Goal: Communication & Community: Answer question/provide support

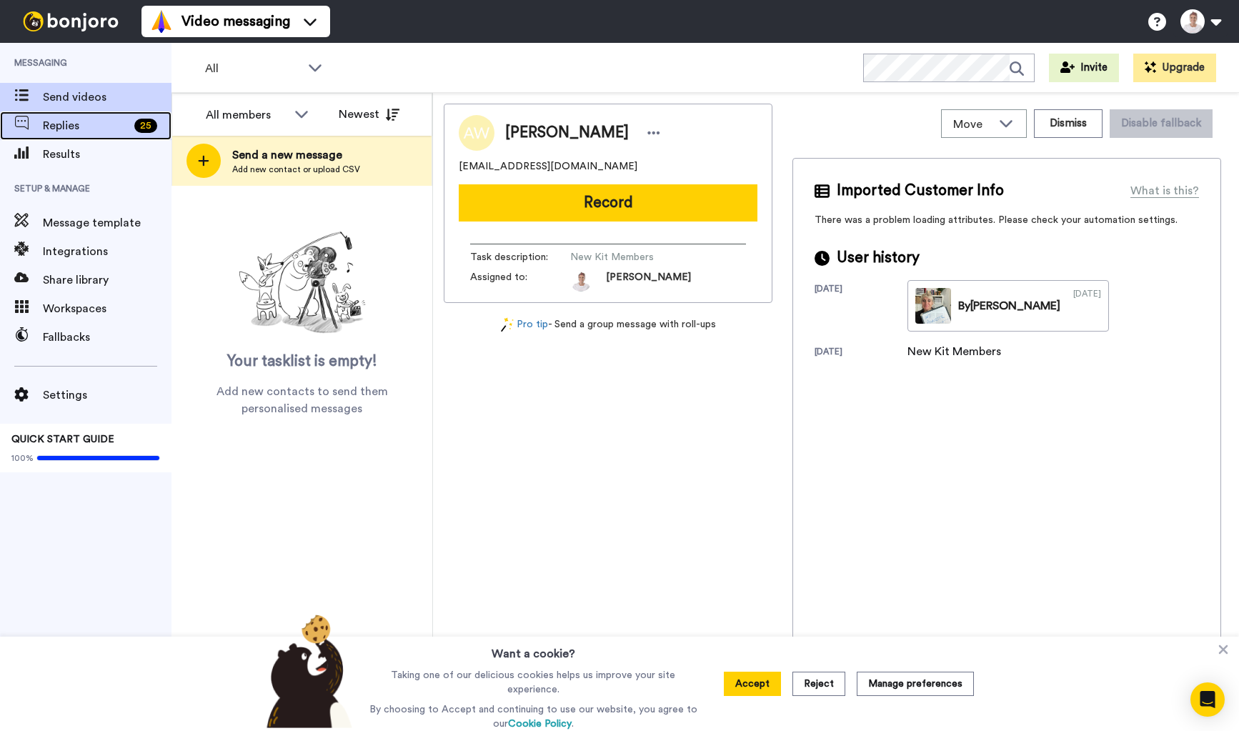
click at [76, 119] on span "Replies" at bounding box center [86, 125] width 86 height 17
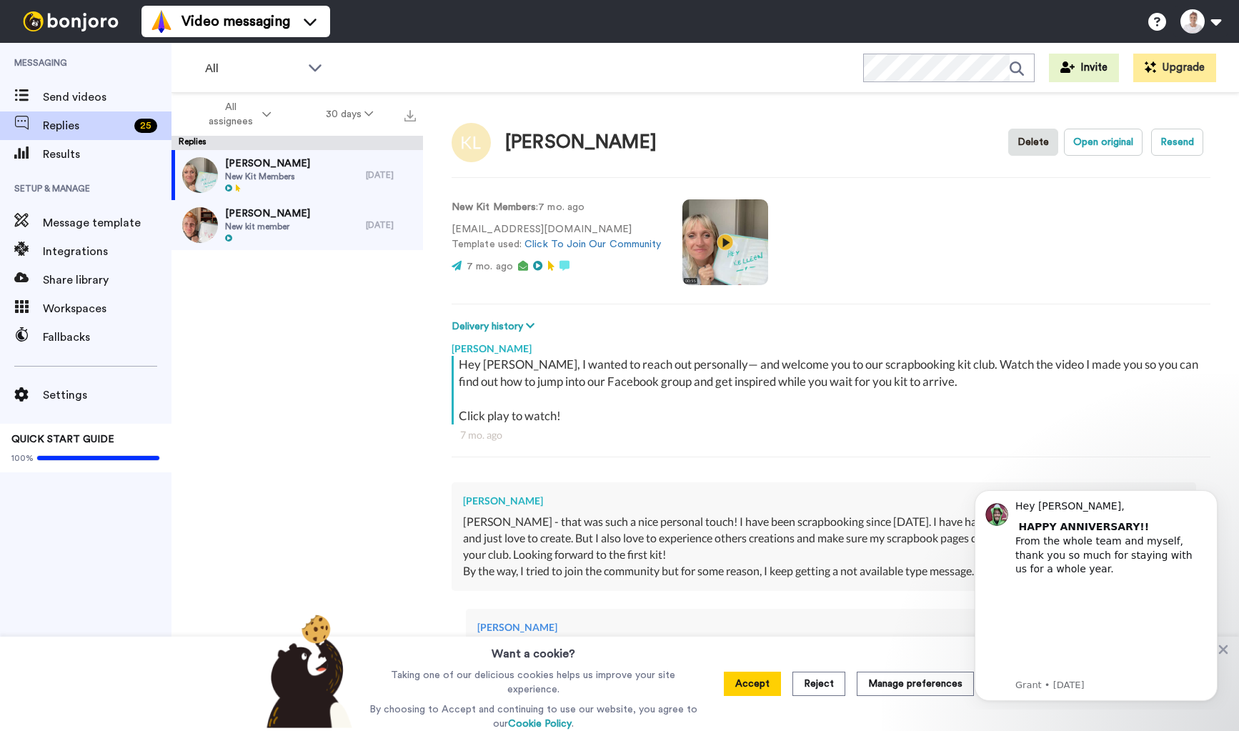
click at [681, 576] on div "By the way, I tried to join the community but for some reason, I keep getting a…" at bounding box center [823, 571] width 721 height 16
click at [754, 677] on button "Accept" at bounding box center [752, 683] width 57 height 24
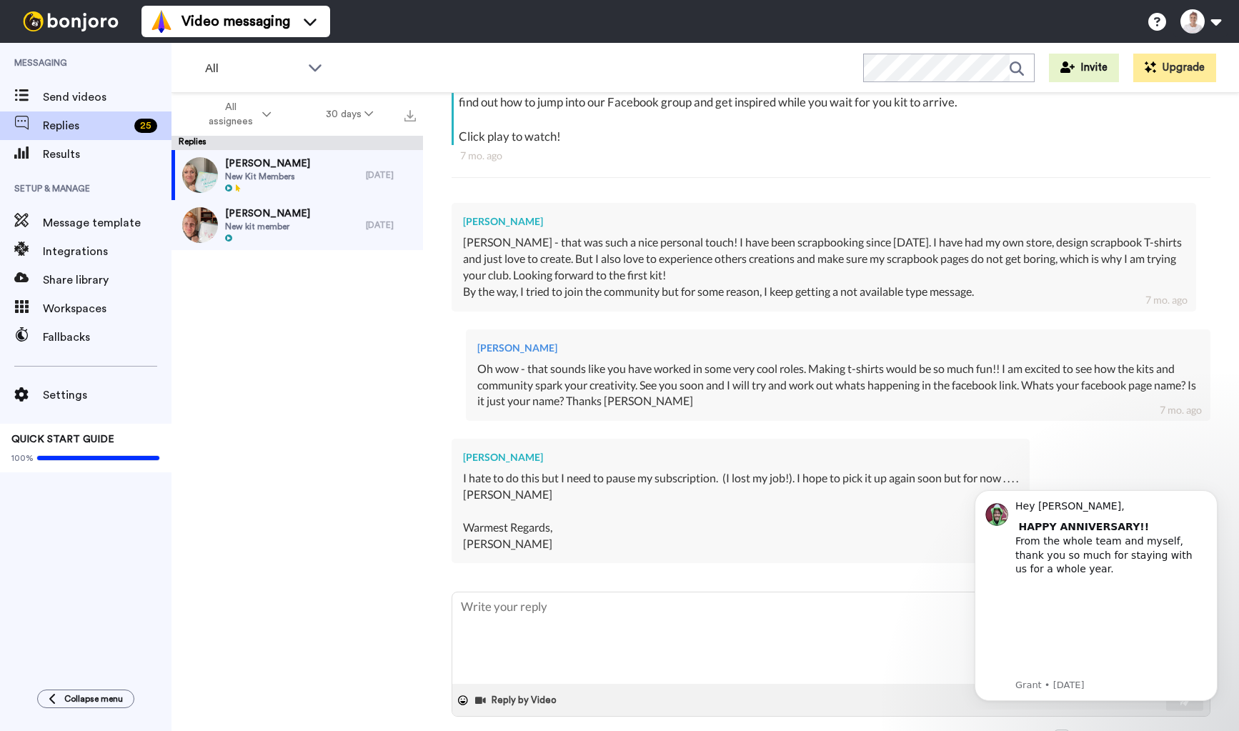
scroll to position [292, 0]
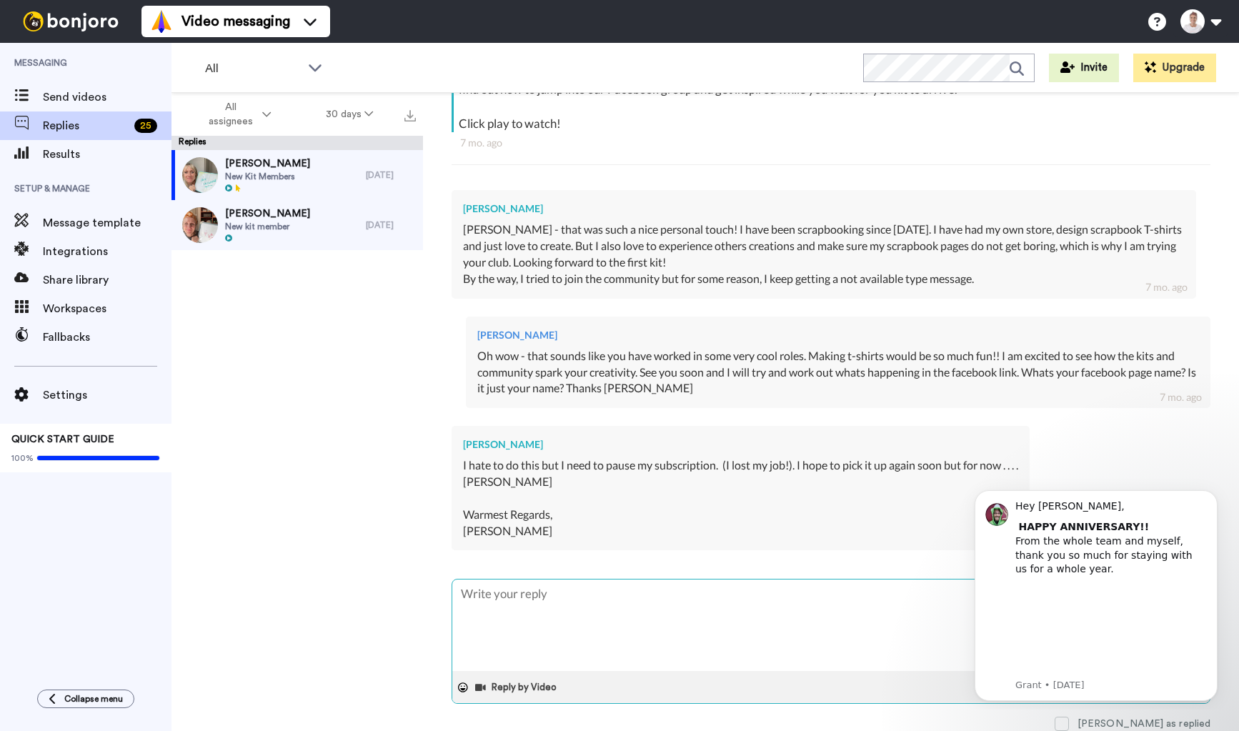
click at [523, 606] on textarea at bounding box center [830, 624] width 757 height 91
click at [265, 214] on span "[PERSON_NAME]" at bounding box center [267, 213] width 85 height 14
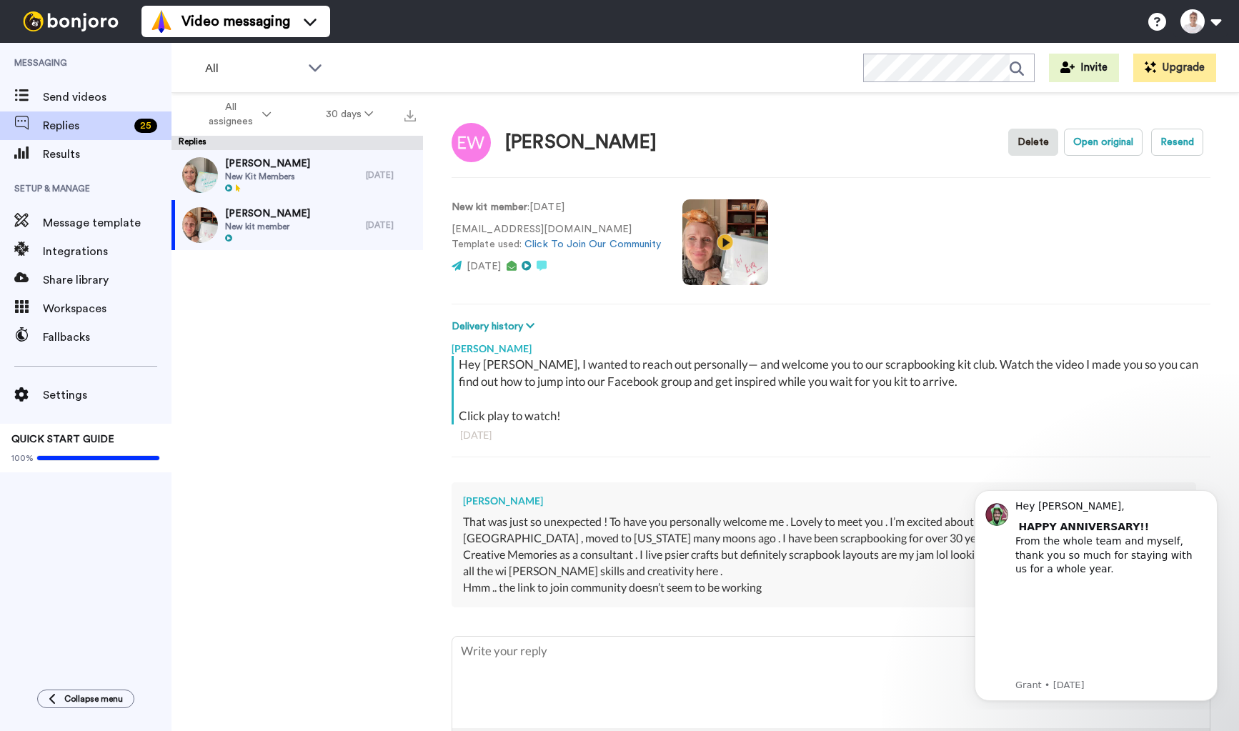
scroll to position [56, 0]
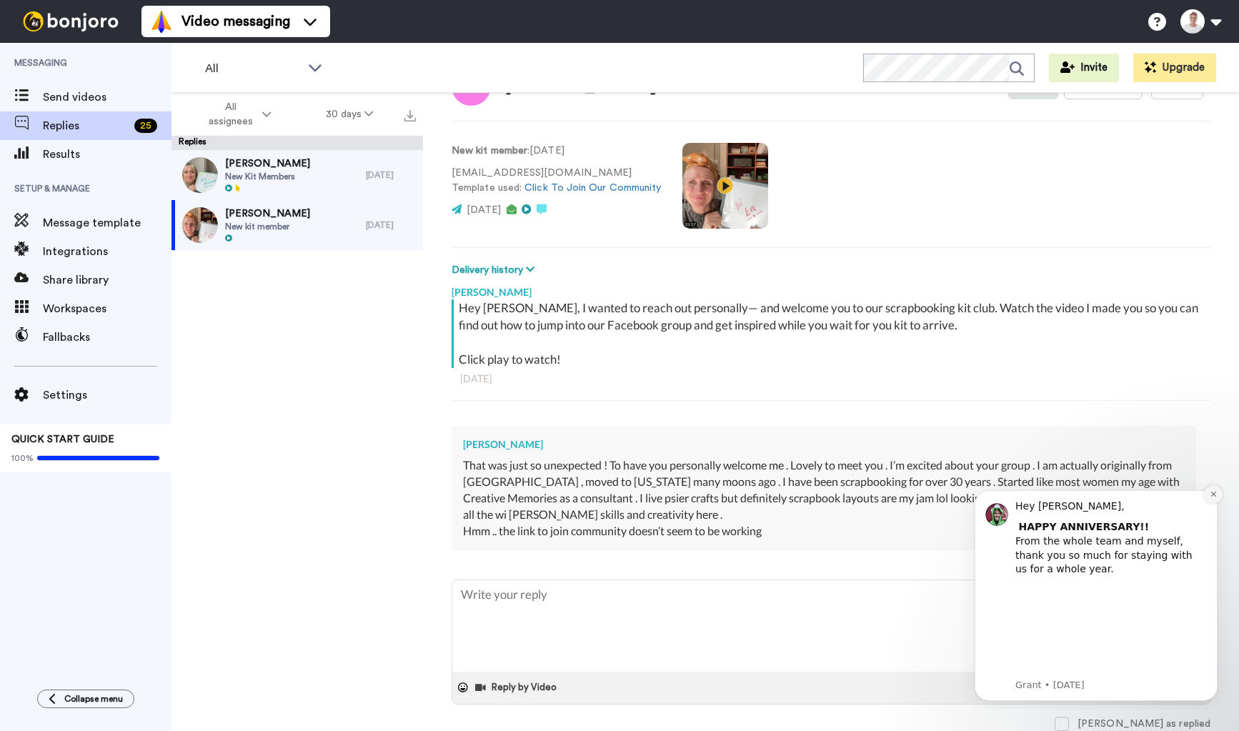
click at [1209, 493] on icon "Dismiss notification" at bounding box center [1213, 494] width 8 height 8
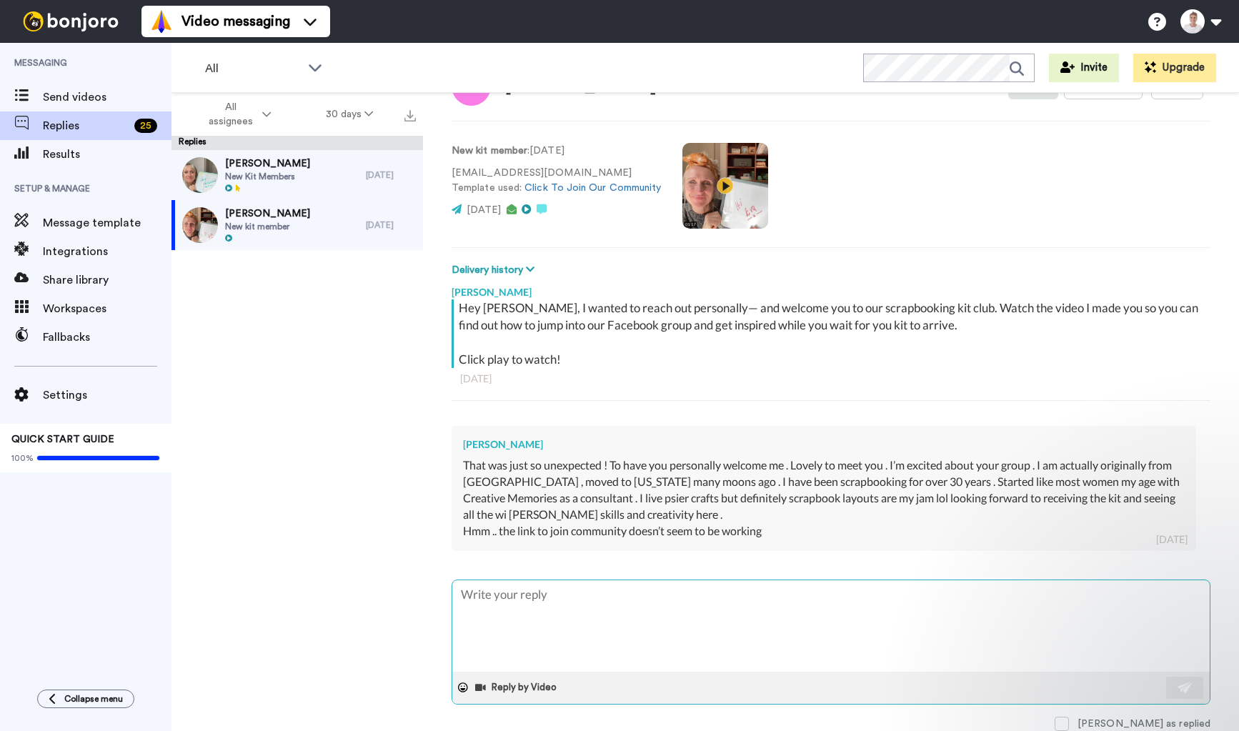
click at [507, 604] on textarea at bounding box center [830, 625] width 757 height 91
type textarea "x"
type textarea "P"
type textarea "x"
type textarea "Ph"
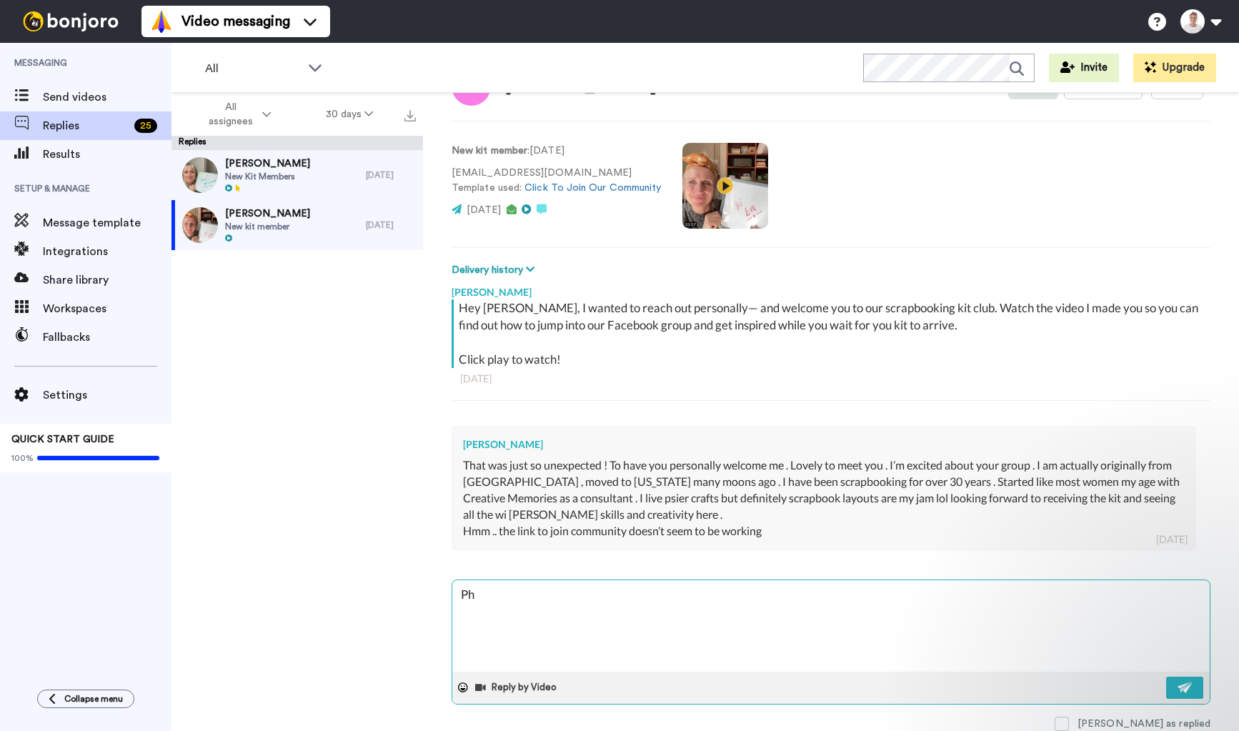
type textarea "x"
type textarea "P"
type textarea "x"
type textarea "O"
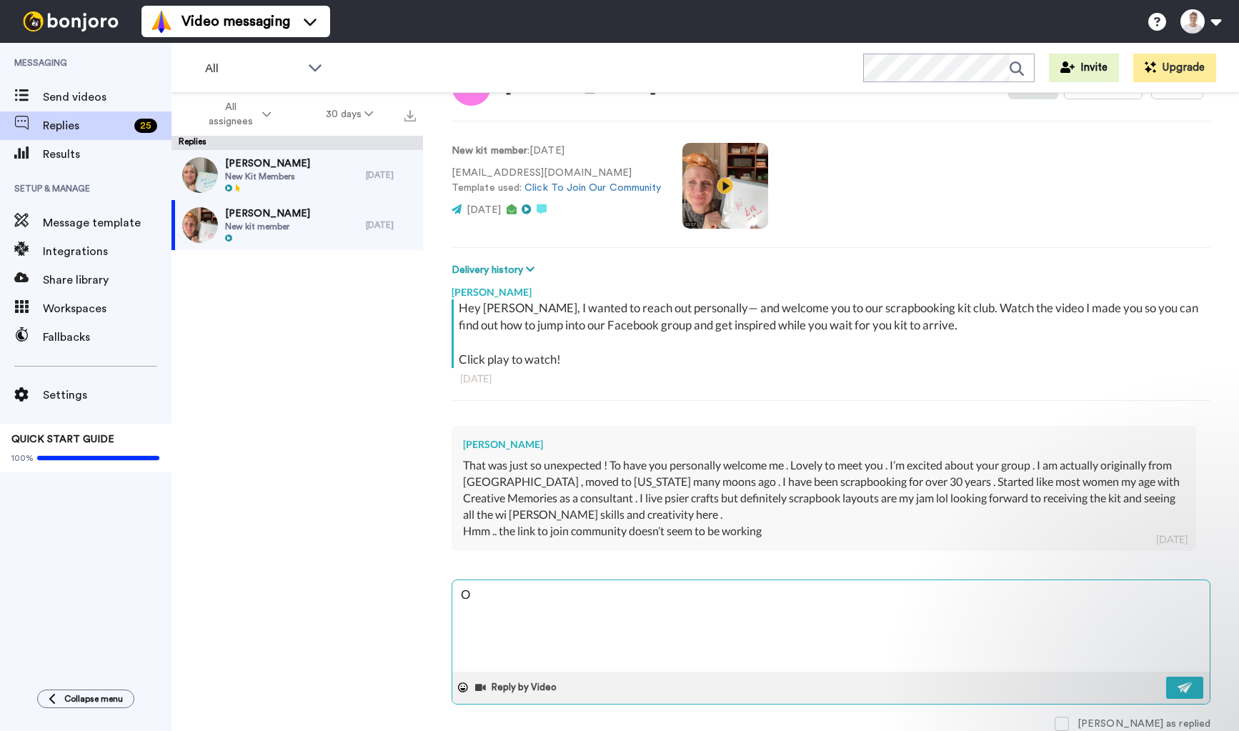
type textarea "x"
type textarea "Oh"
type textarea "x"
type textarea "Oh"
type textarea "x"
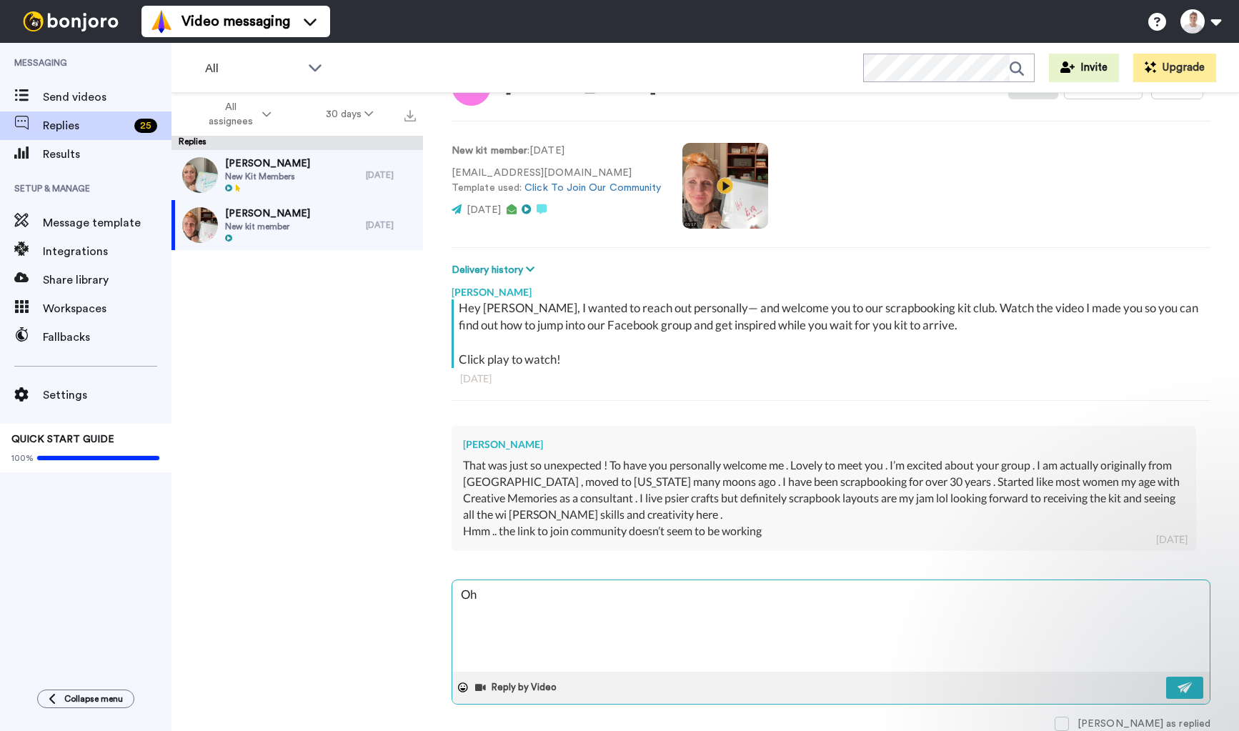
type textarea "Oh w"
type textarea "x"
type textarea "Oh wo"
type textarea "x"
type textarea "Oh wow"
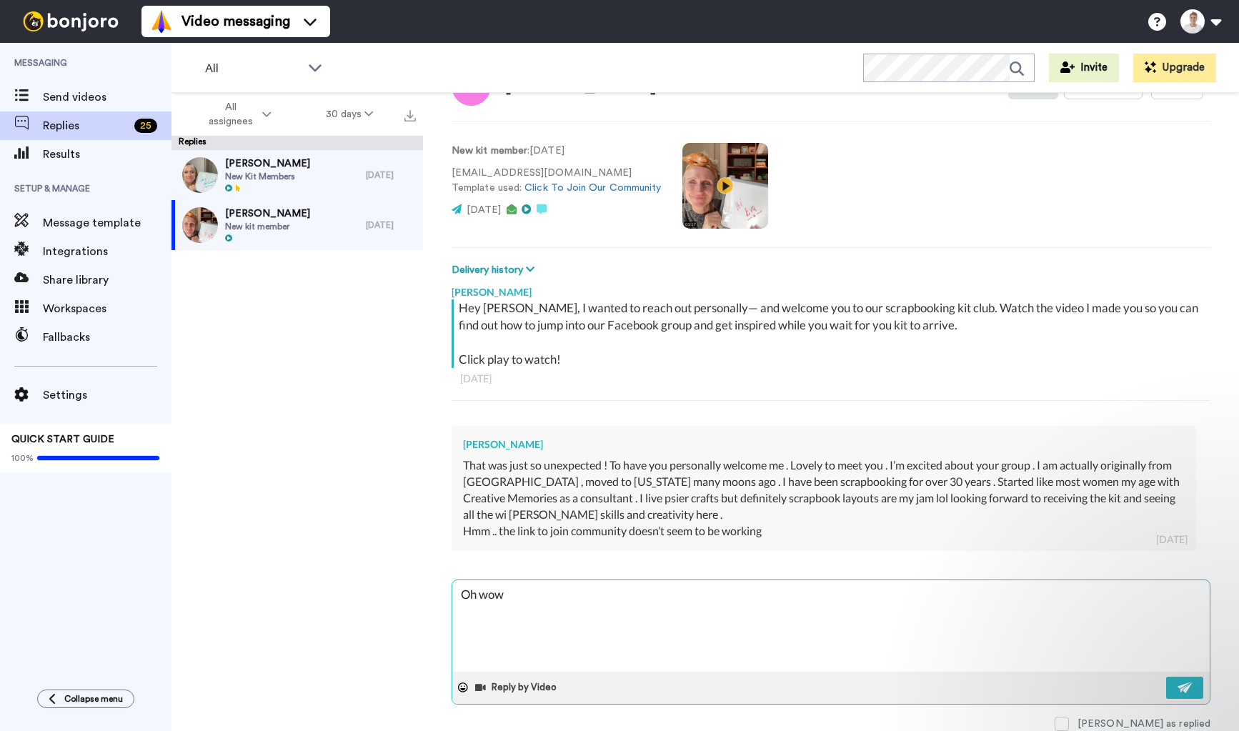
type textarea "x"
type textarea "Oh wow"
type textarea "x"
type textarea "Oh wow -"
type textarea "x"
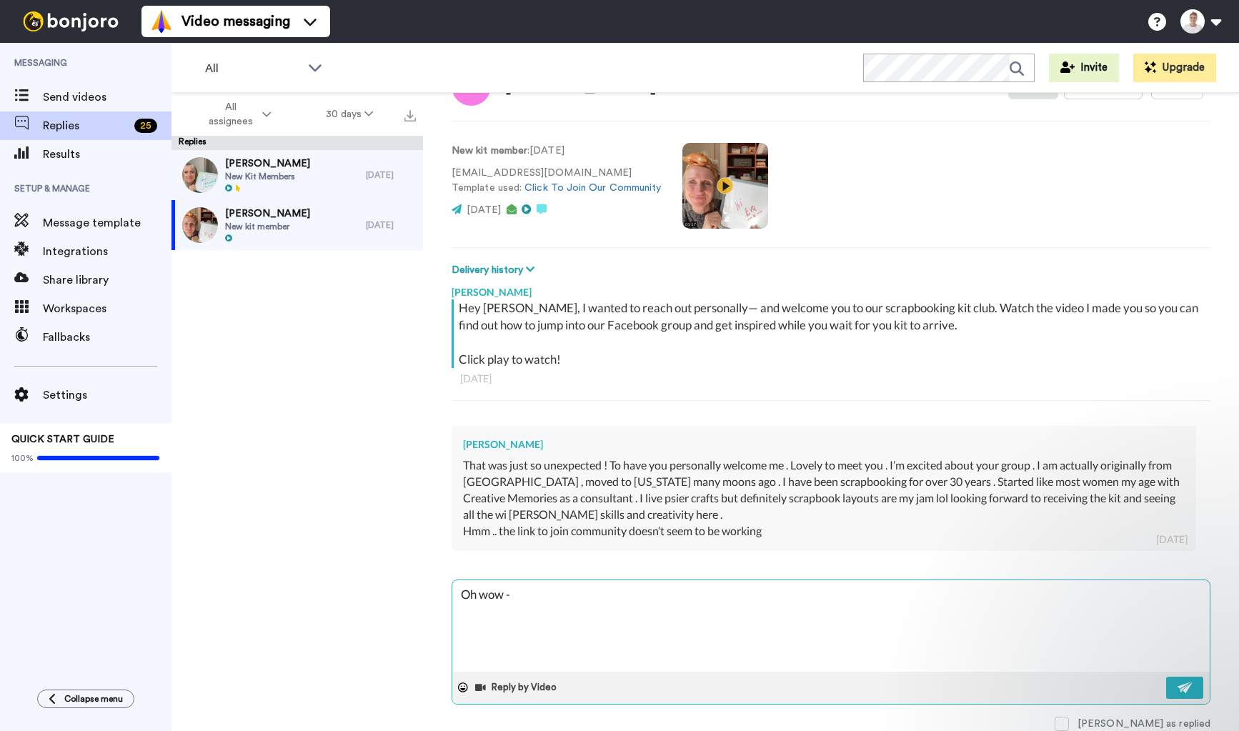
type textarea "Oh wow -"
type textarea "x"
type textarea "Oh wow - t"
type textarea "x"
type textarea "Oh wow - th"
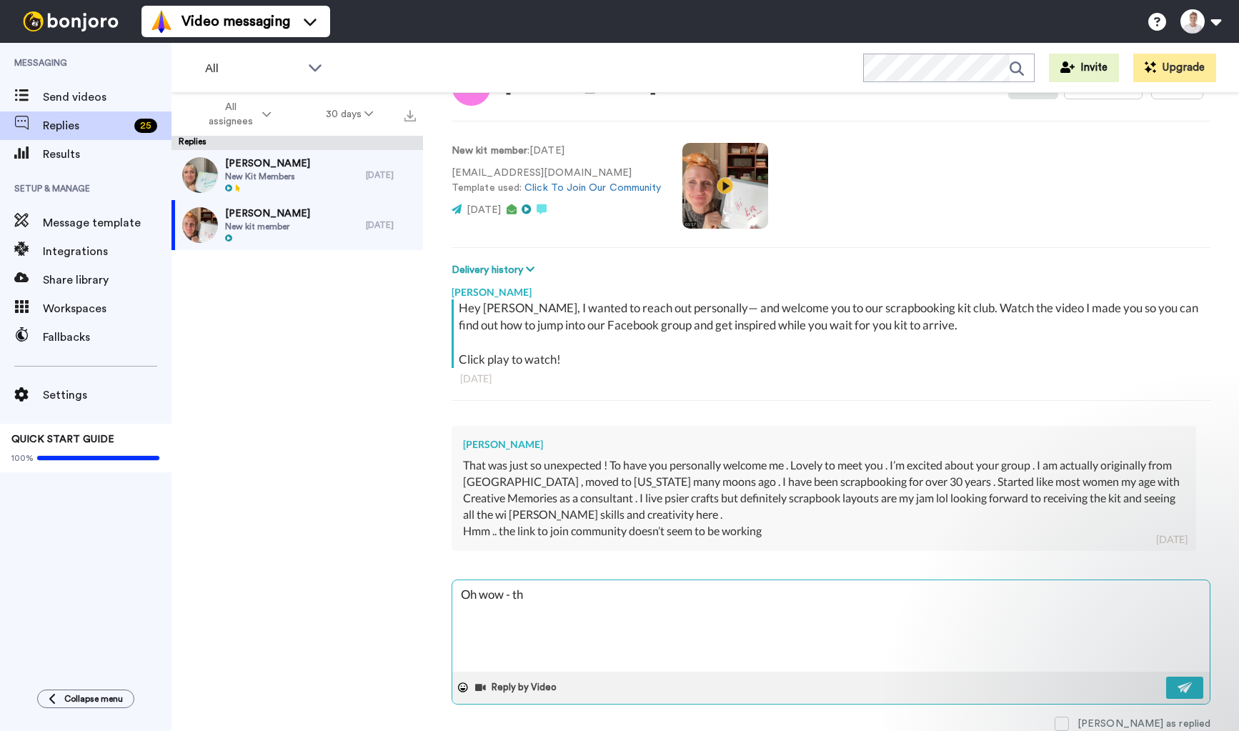
type textarea "x"
type textarea "Oh wow - tha"
type textarea "x"
type textarea "Oh wow - that"
type textarea "x"
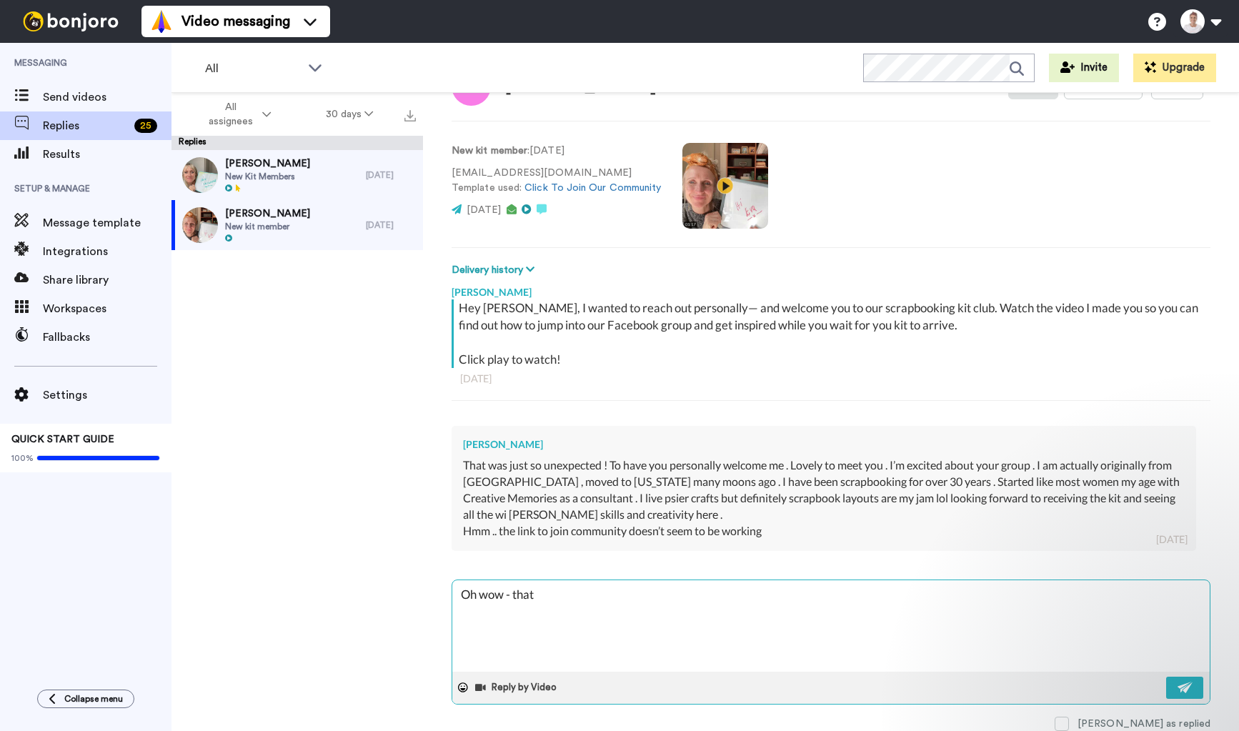
type textarea "Oh wow - that"
type textarea "x"
type textarea "Oh wow - that s"
type textarea "x"
type textarea "Oh wow - that so"
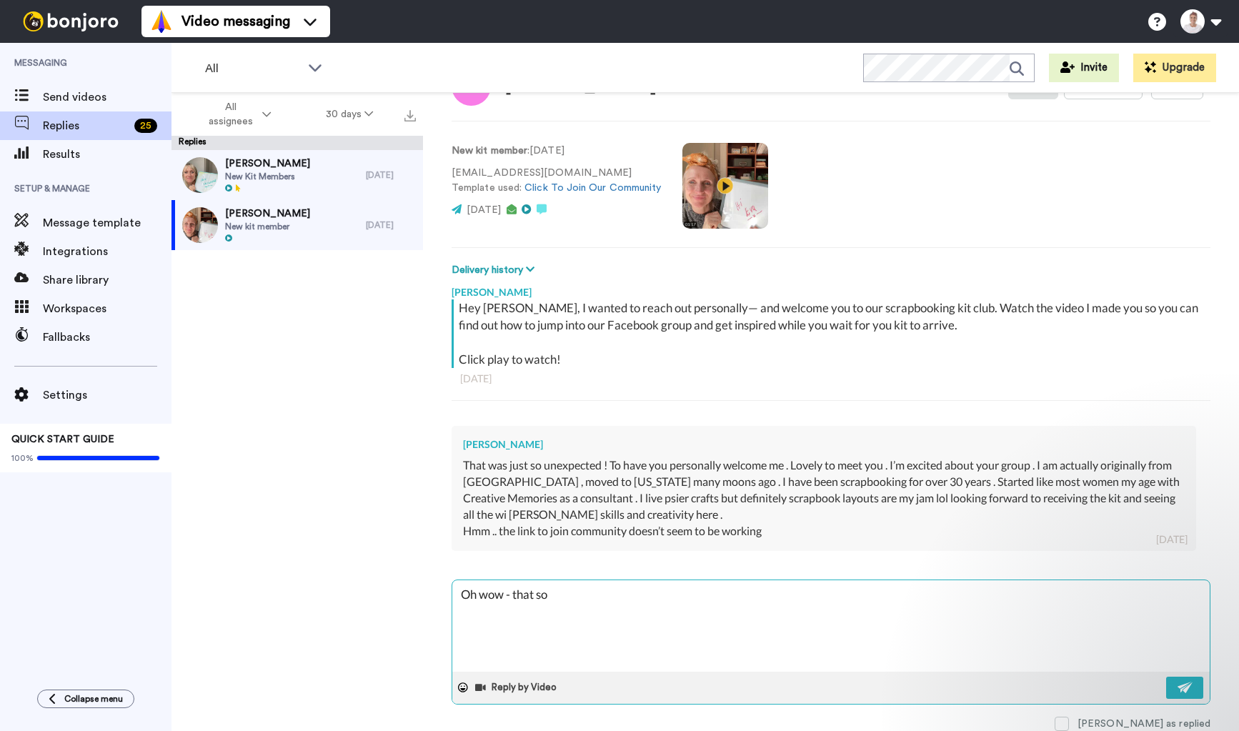
type textarea "x"
type textarea "Oh wow - that sou"
type textarea "x"
type textarea "Oh wow - that soun"
type textarea "x"
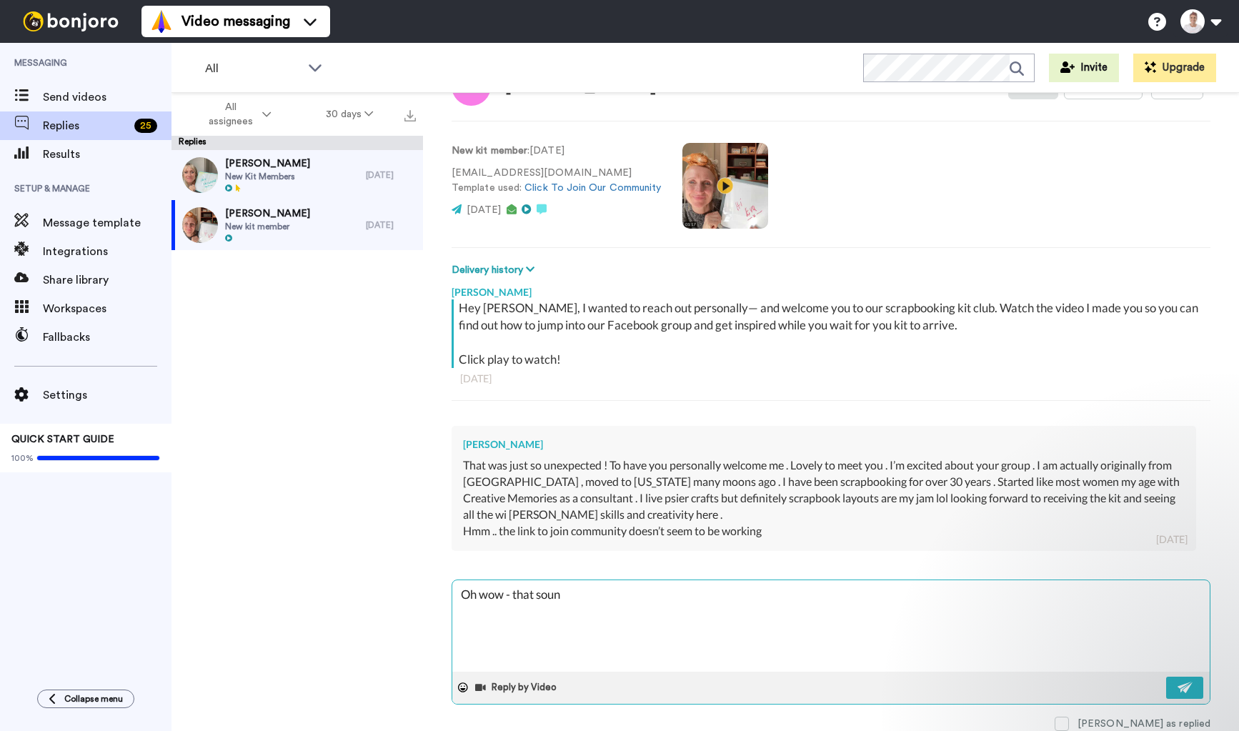
type textarea "Oh wow - that sound"
type textarea "x"
type textarea "Oh wow - that sounds"
type textarea "x"
type textarea "Oh wow - that sounds"
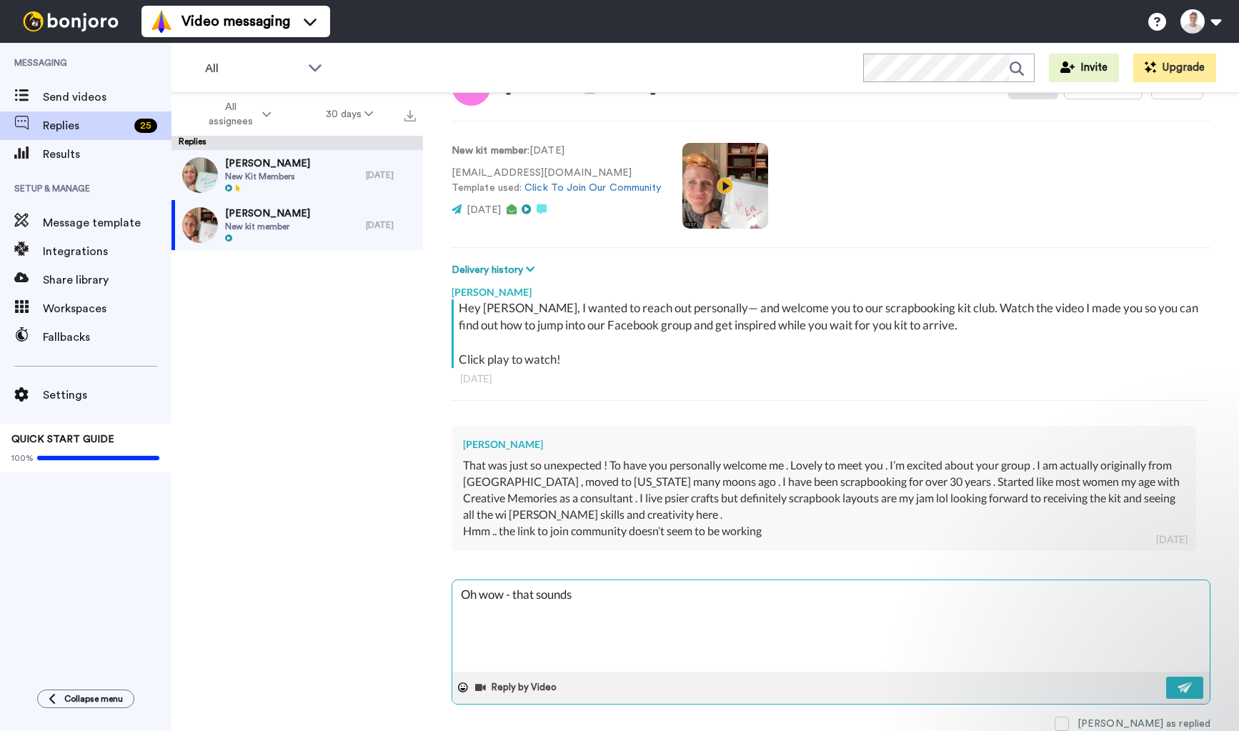
type textarea "x"
type textarea "Oh wow - that sounds a"
type textarea "x"
type textarea "Oh wow - that sounds am"
type textarea "x"
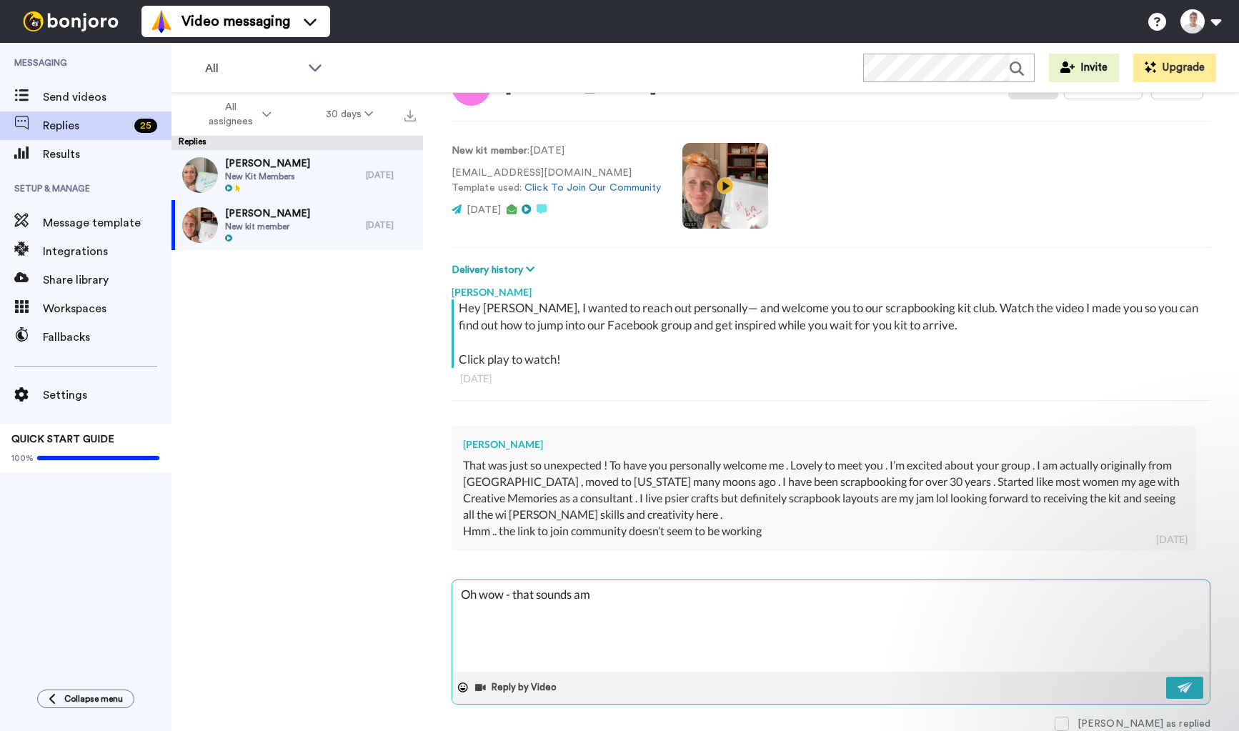
type textarea "Oh wow - that sounds ama"
type textarea "x"
type textarea "Oh wow - that sounds amaz"
type textarea "x"
type textarea "Oh wow - that sounds amazi"
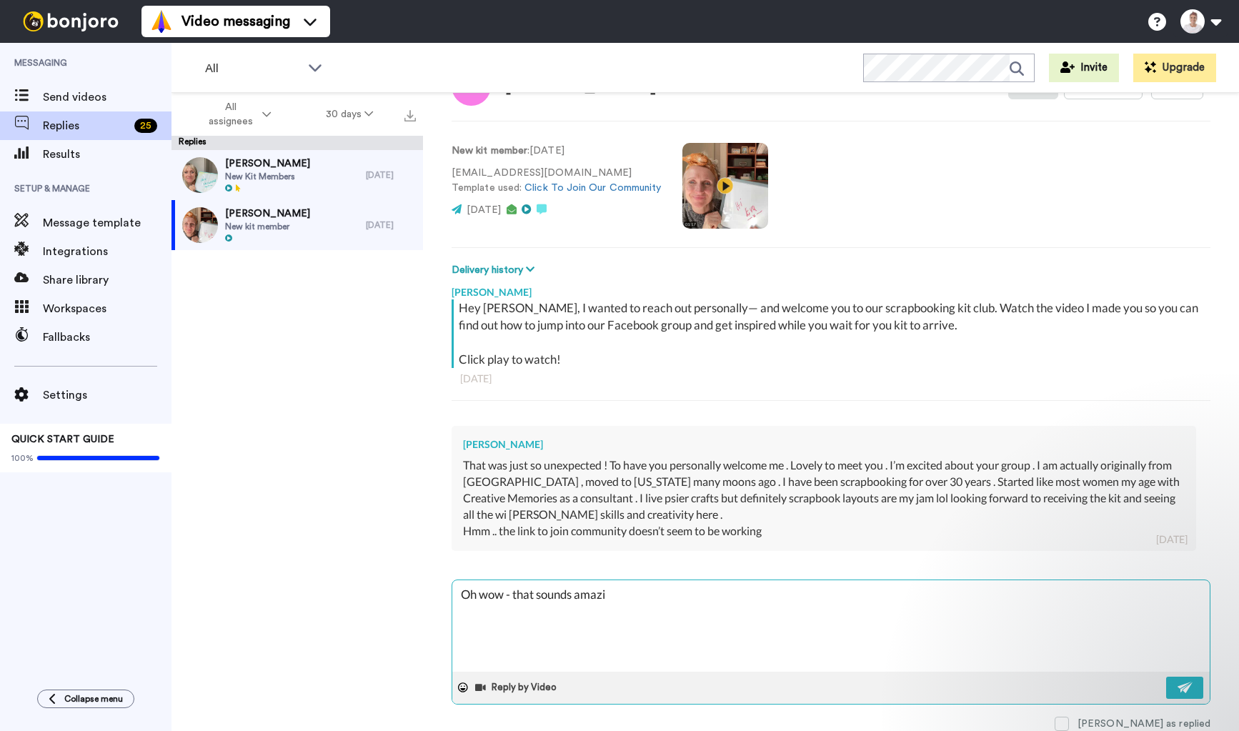
type textarea "x"
type textarea "Oh wow - that sounds amazin"
type textarea "x"
type textarea "Oh wow - that sounds amazing"
type textarea "x"
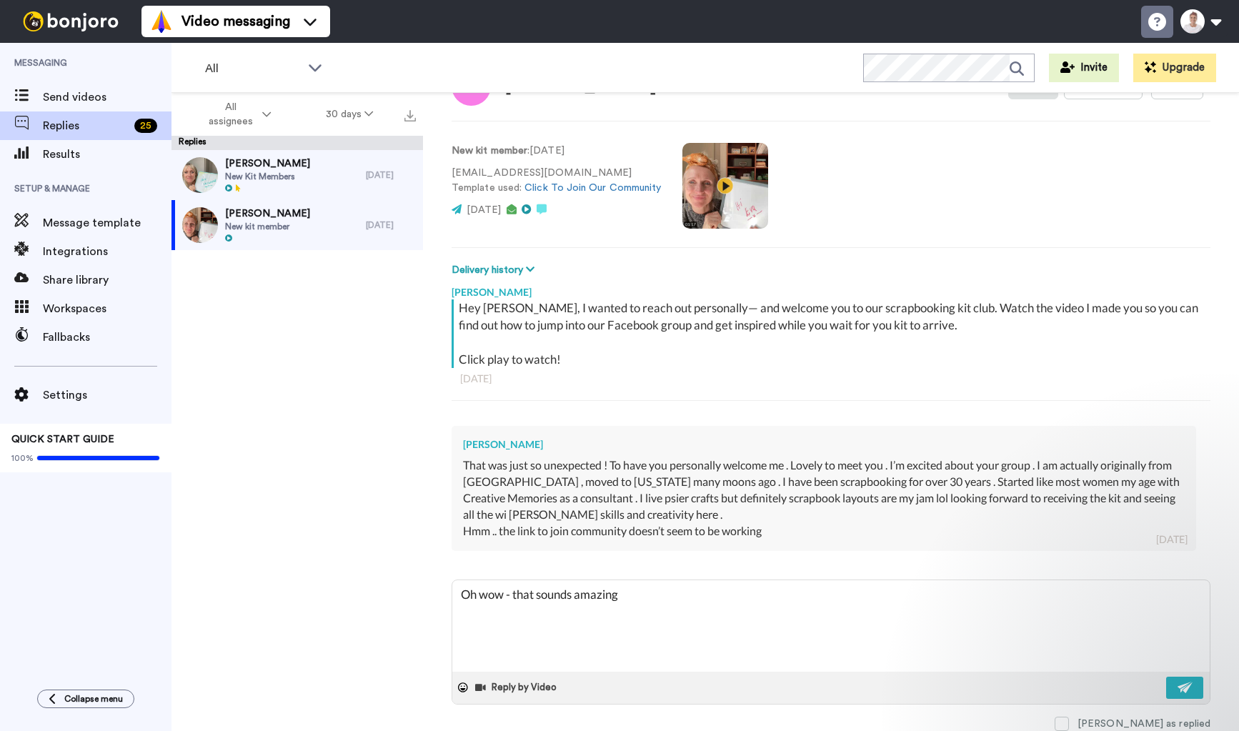
type textarea "Oh wow - that sounds amazing"
click at [1157, 23] on icon at bounding box center [1157, 22] width 18 height 18
type textarea "x"
